Goal: Task Accomplishment & Management: Manage account settings

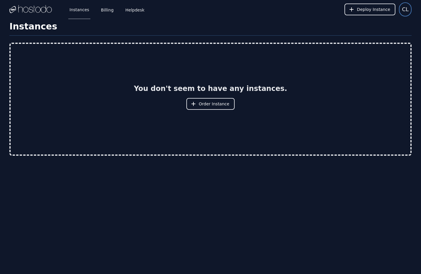
click at [402, 10] on span "CL" at bounding box center [405, 9] width 7 height 8
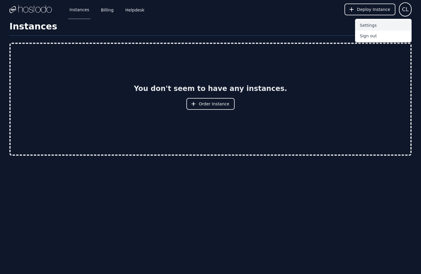
click at [369, 27] on button "Settings" at bounding box center [383, 25] width 57 height 11
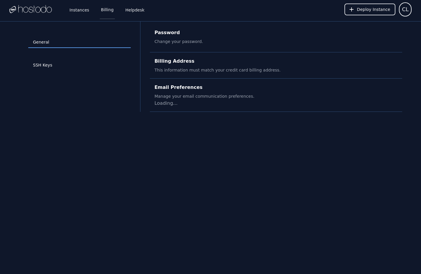
click at [109, 11] on link "Billing" at bounding box center [107, 9] width 15 height 19
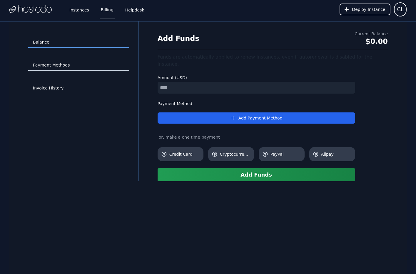
click at [73, 63] on link "Payment Methods" at bounding box center [78, 65] width 101 height 11
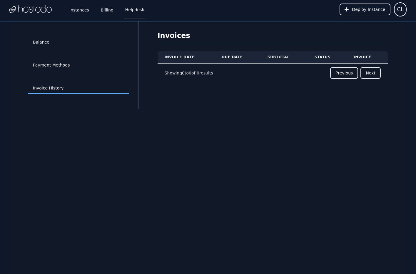
click at [128, 6] on link "Helpdesk" at bounding box center [134, 9] width 21 height 19
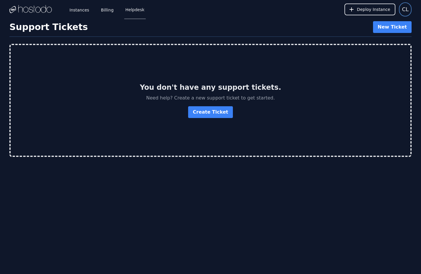
click at [407, 11] on span "CL" at bounding box center [405, 9] width 7 height 8
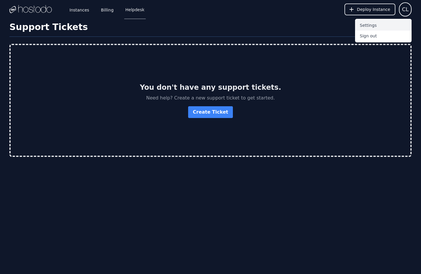
click at [386, 26] on button "Settings" at bounding box center [383, 25] width 57 height 11
